Goal: Information Seeking & Learning: Learn about a topic

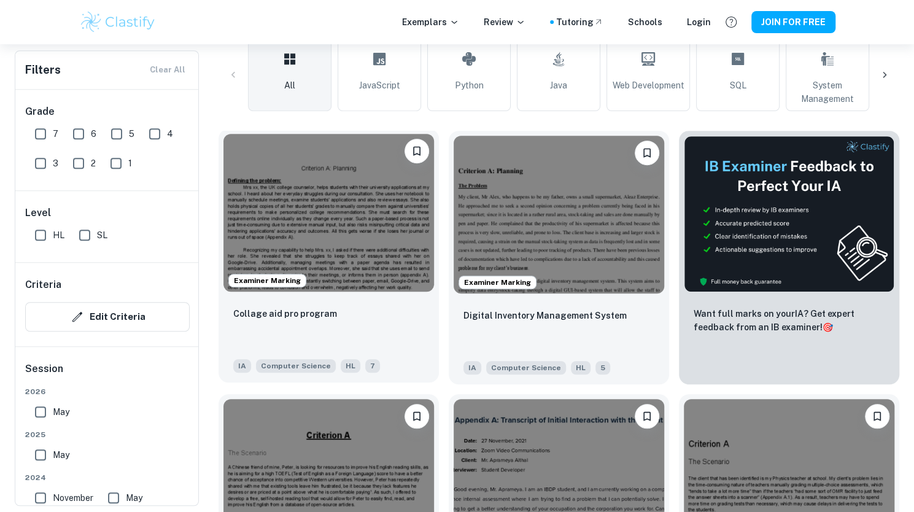
scroll to position [304, 0]
click at [351, 201] on img at bounding box center [328, 213] width 210 height 158
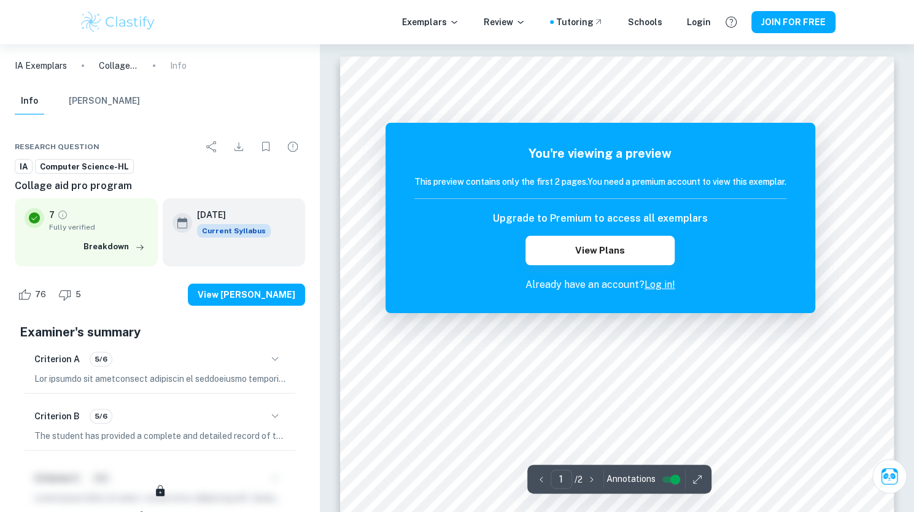
click at [320, 44] on div at bounding box center [320, 44] width 0 height 0
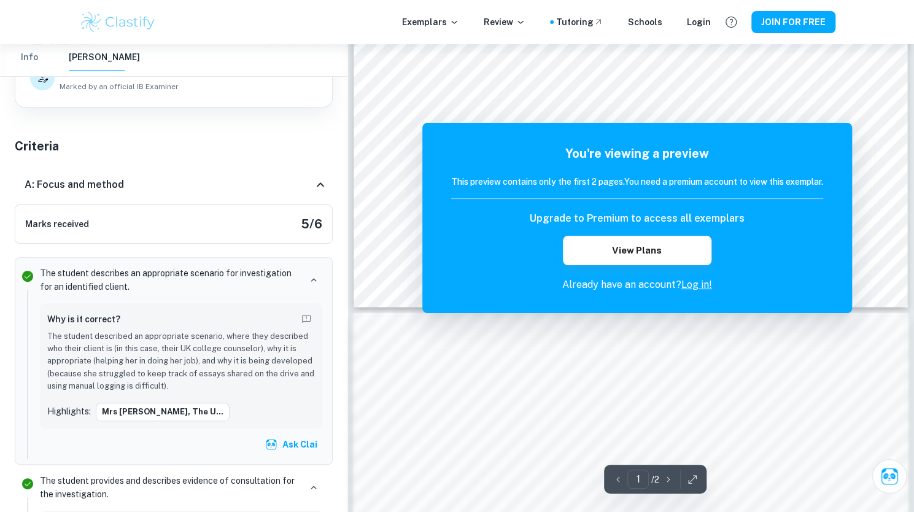
scroll to position [479, 0]
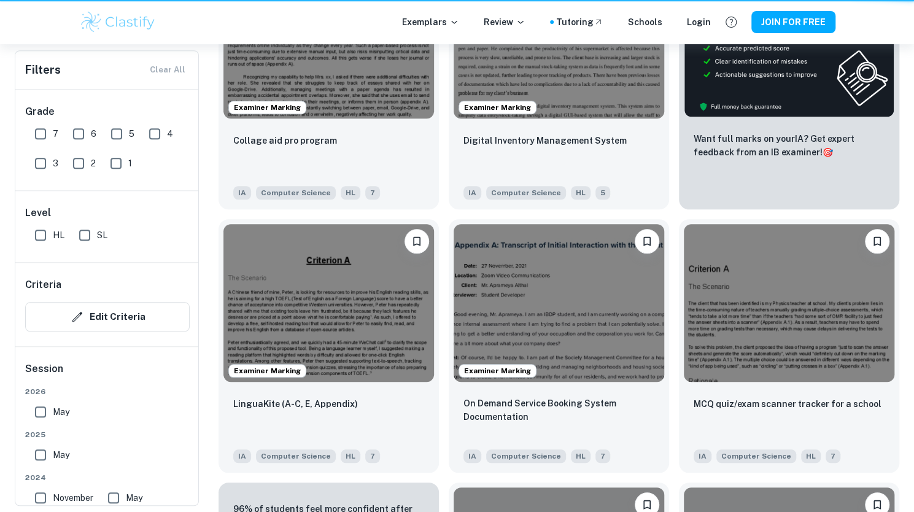
scroll to position [304, 0]
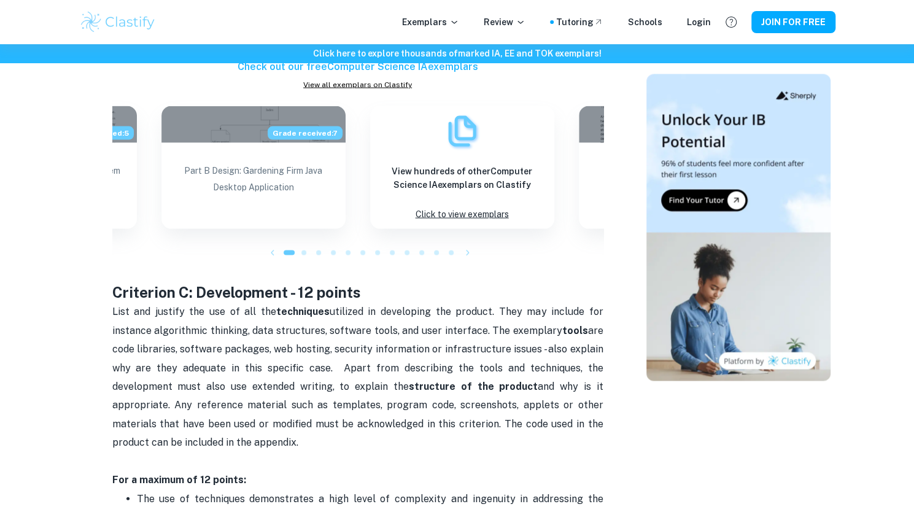
scroll to position [1340, 0]
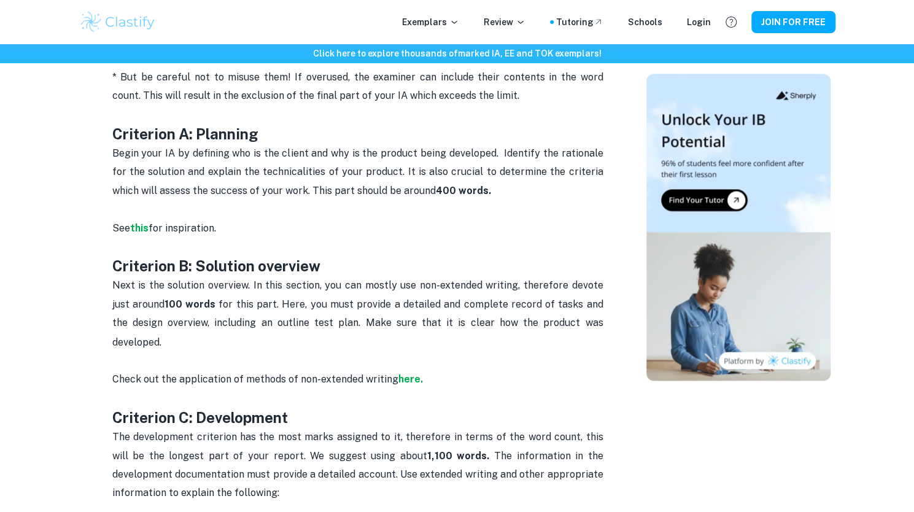
scroll to position [1033, 0]
click at [141, 231] on strong "this" at bounding box center [139, 229] width 18 height 12
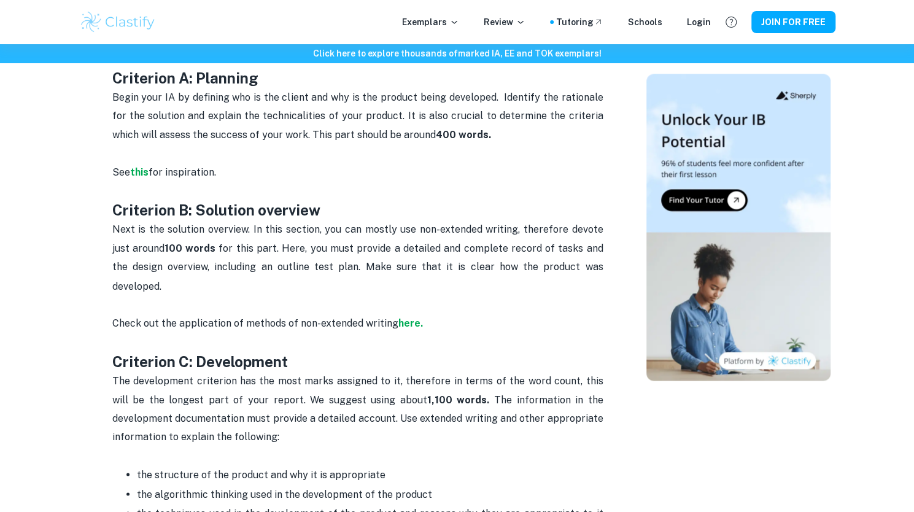
scroll to position [1091, 0]
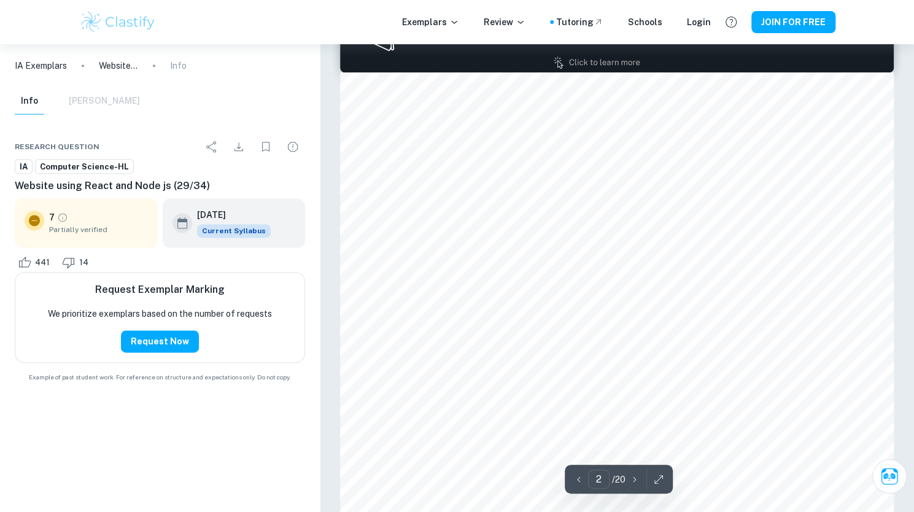
scroll to position [873, 0]
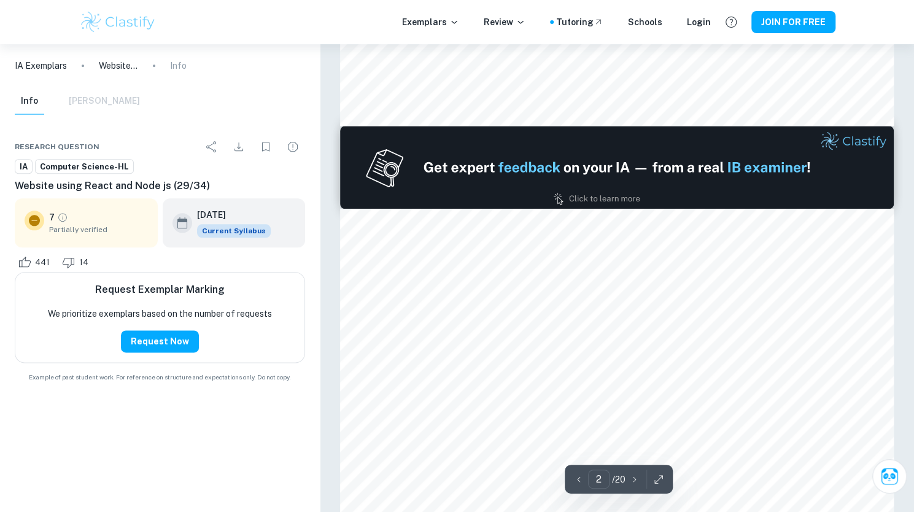
type input "1"
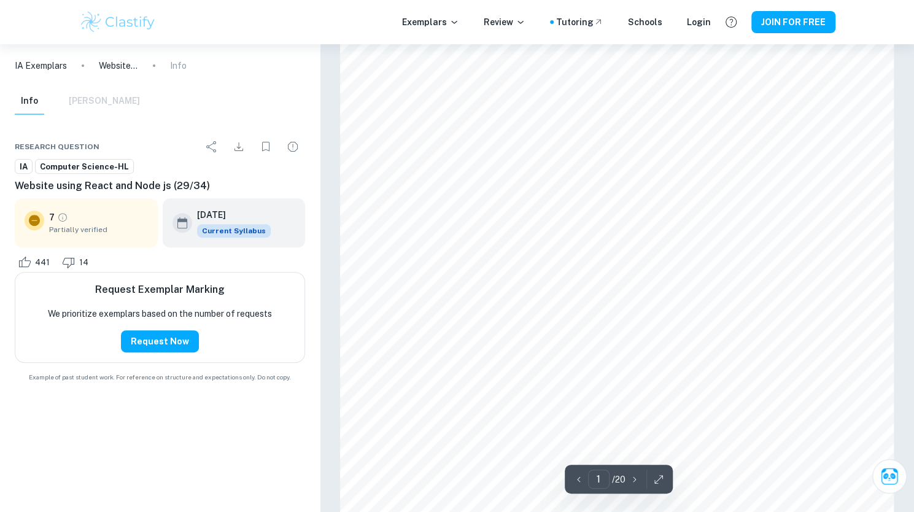
scroll to position [0, 0]
